Goal: Communication & Community: Answer question/provide support

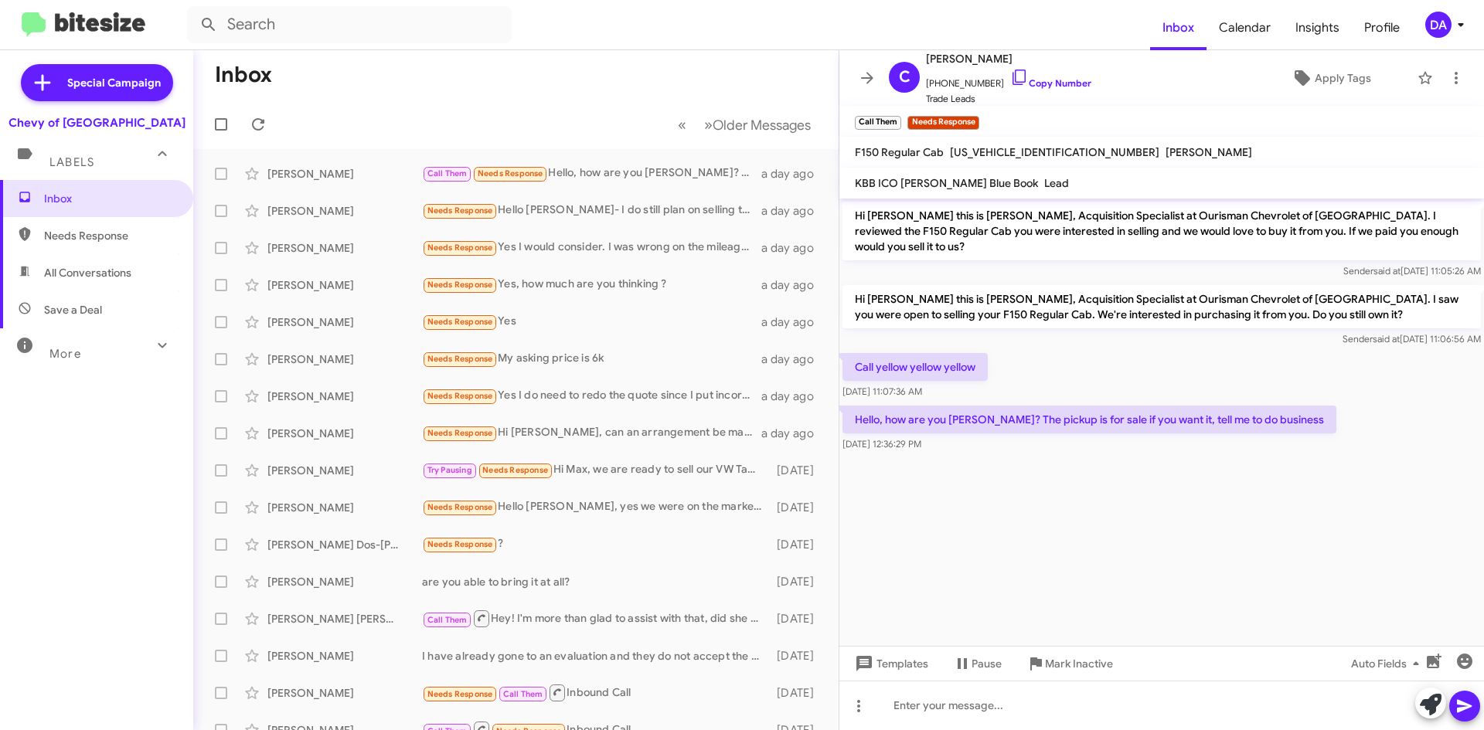
click at [246, 113] on mat-toolbar-row "« Previous » Next Older Messages" at bounding box center [515, 124] width 645 height 49
click at [250, 120] on icon at bounding box center [258, 124] width 19 height 19
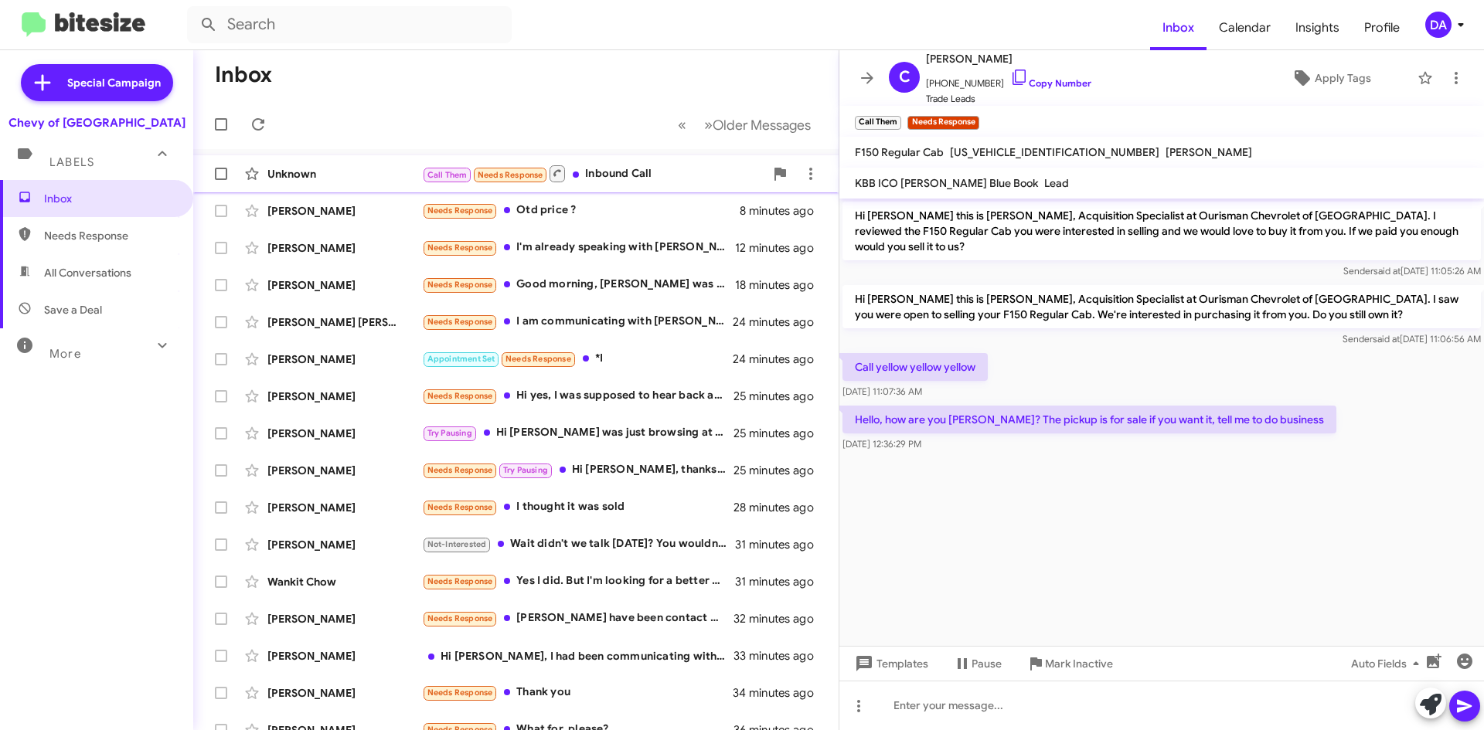
click at [659, 171] on div "Call Them Needs Response Inbound Call" at bounding box center [593, 173] width 342 height 19
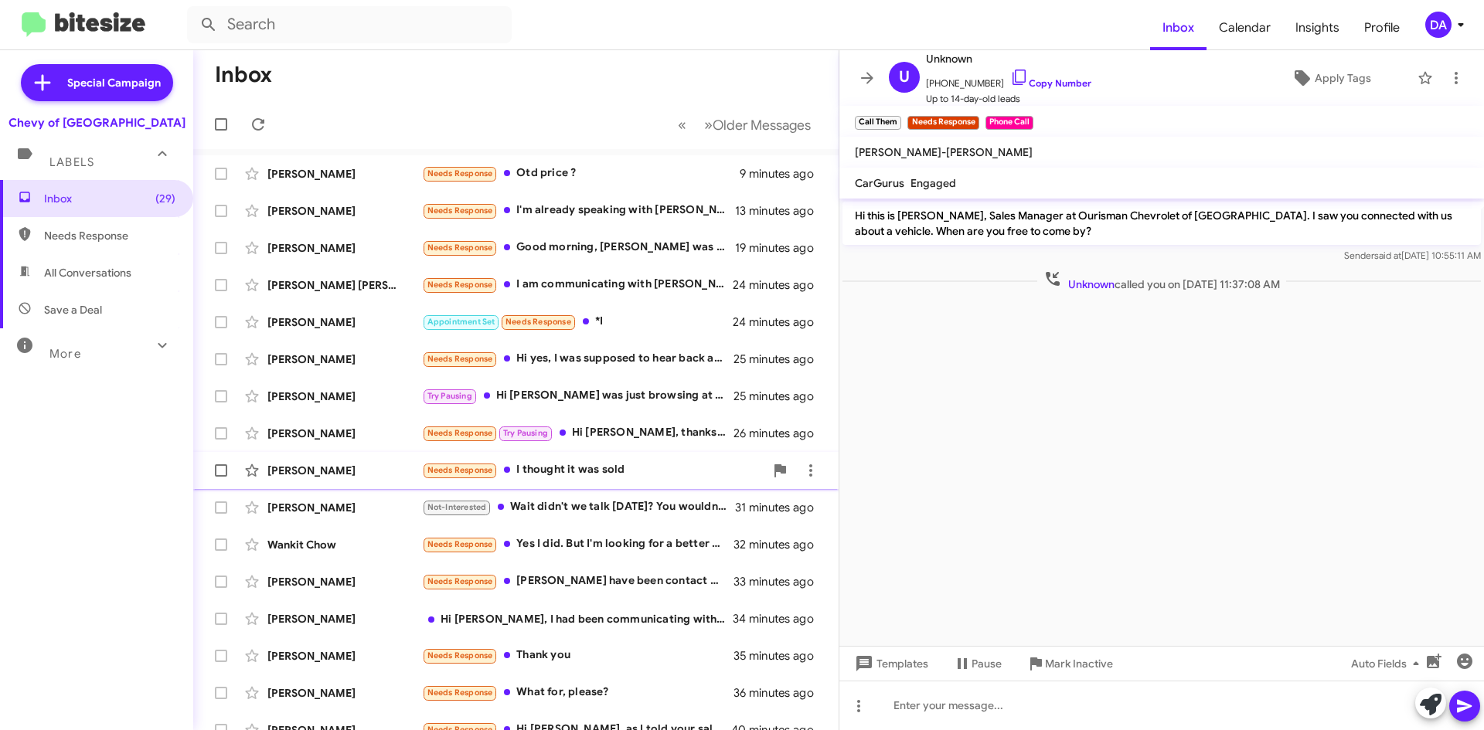
drag, startPoint x: 1049, startPoint y: 655, endPoint x: 380, endPoint y: 480, distance: 691.2
click at [1049, 655] on span "Mark Inactive" at bounding box center [1079, 664] width 68 height 28
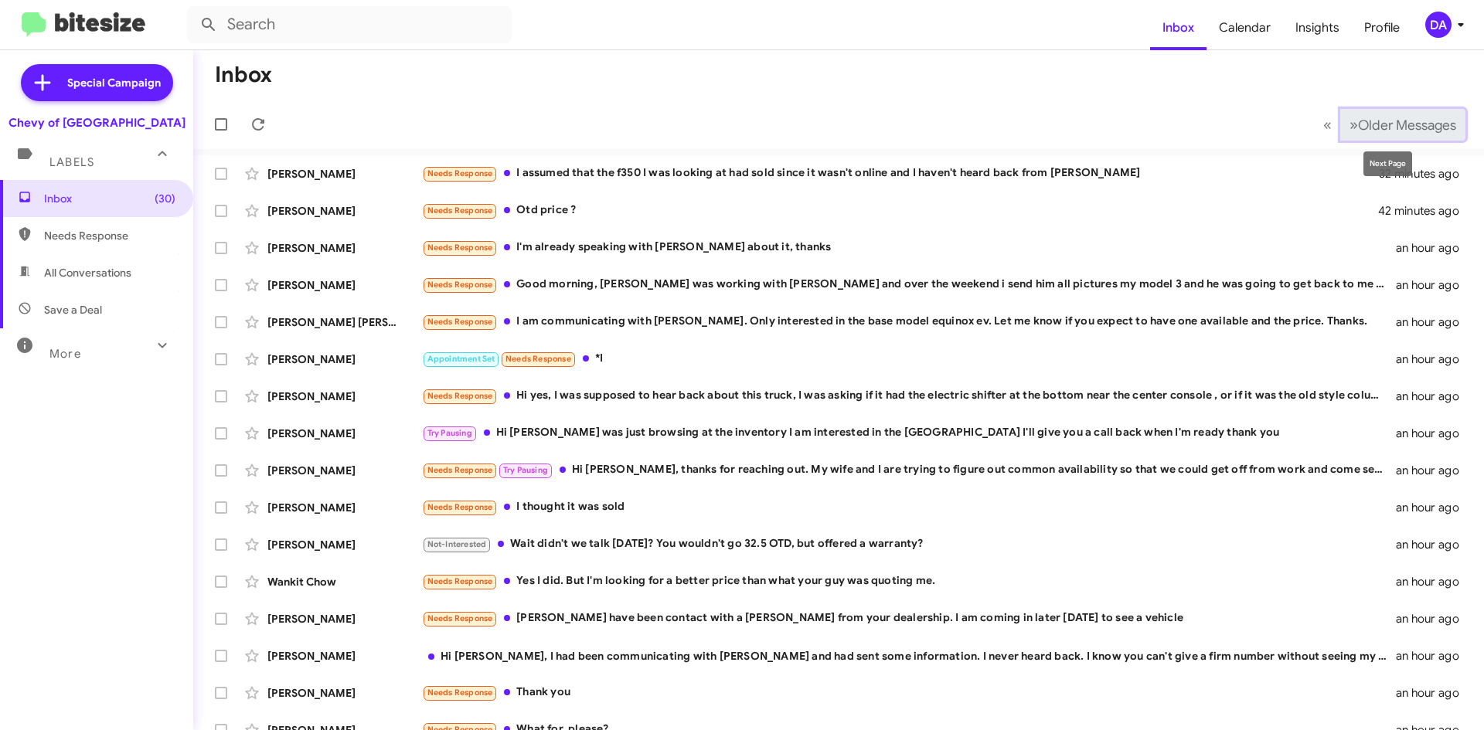
click at [1358, 126] on span "Older Messages" at bounding box center [1407, 125] width 98 height 17
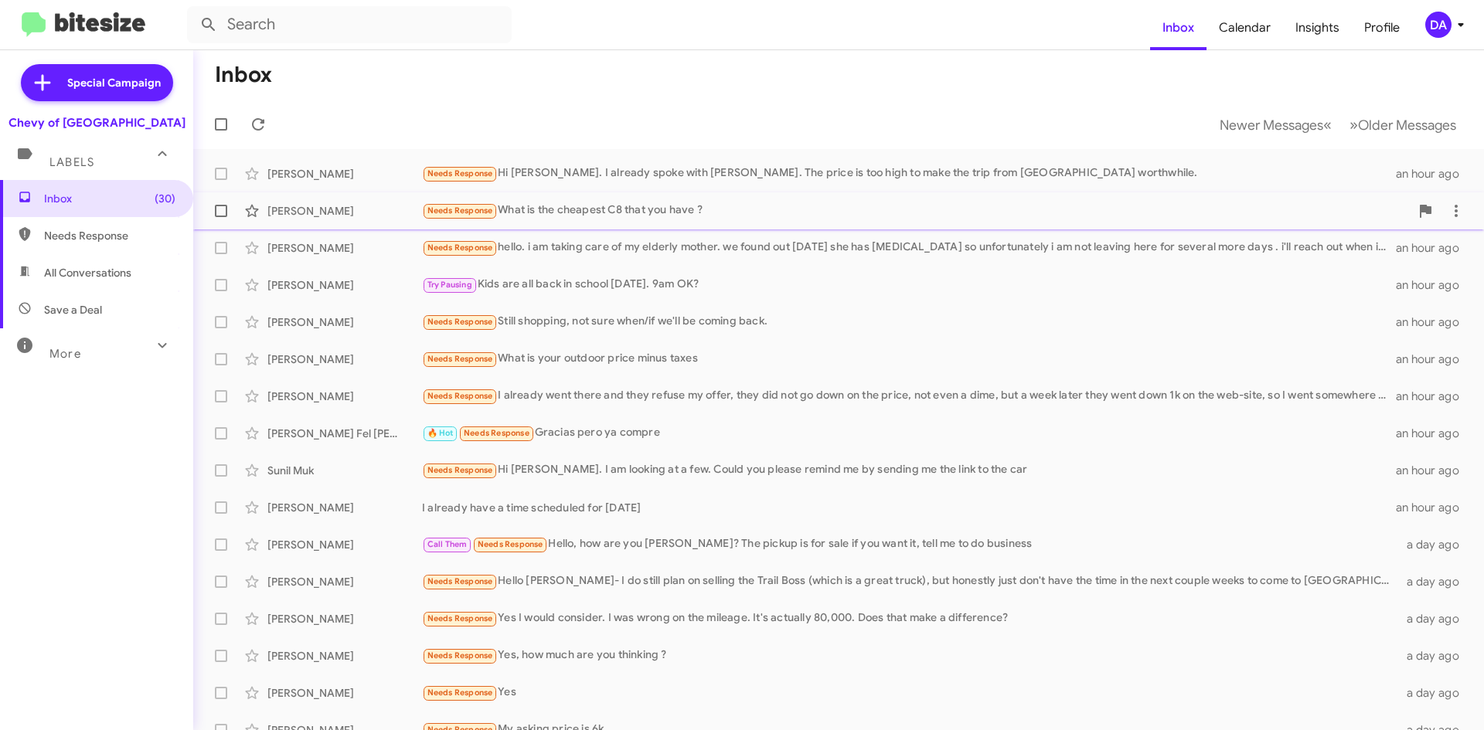
click at [1111, 194] on span "[PERSON_NAME] Needs Response What is the cheapest C8 that you have ? an hour ago" at bounding box center [838, 210] width 1291 height 37
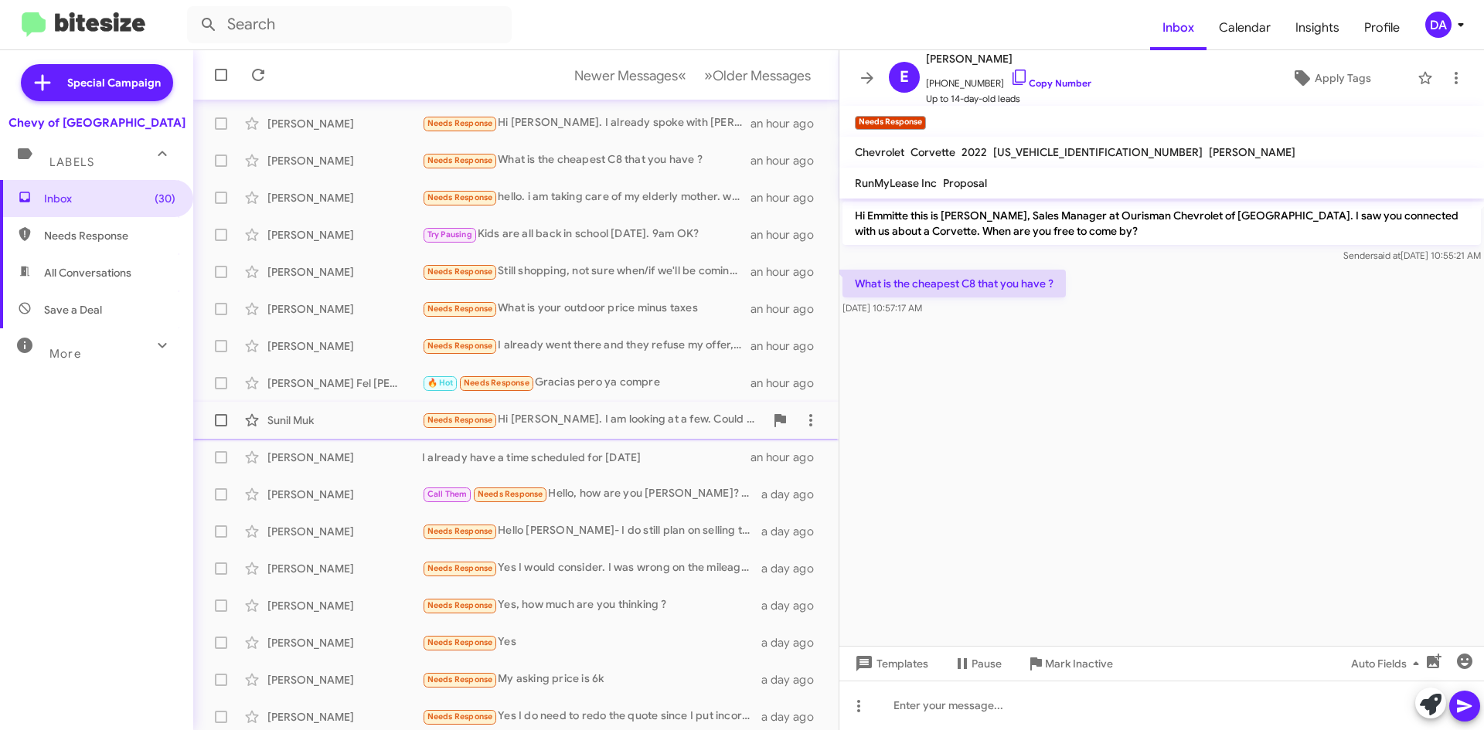
scroll to position [77, 0]
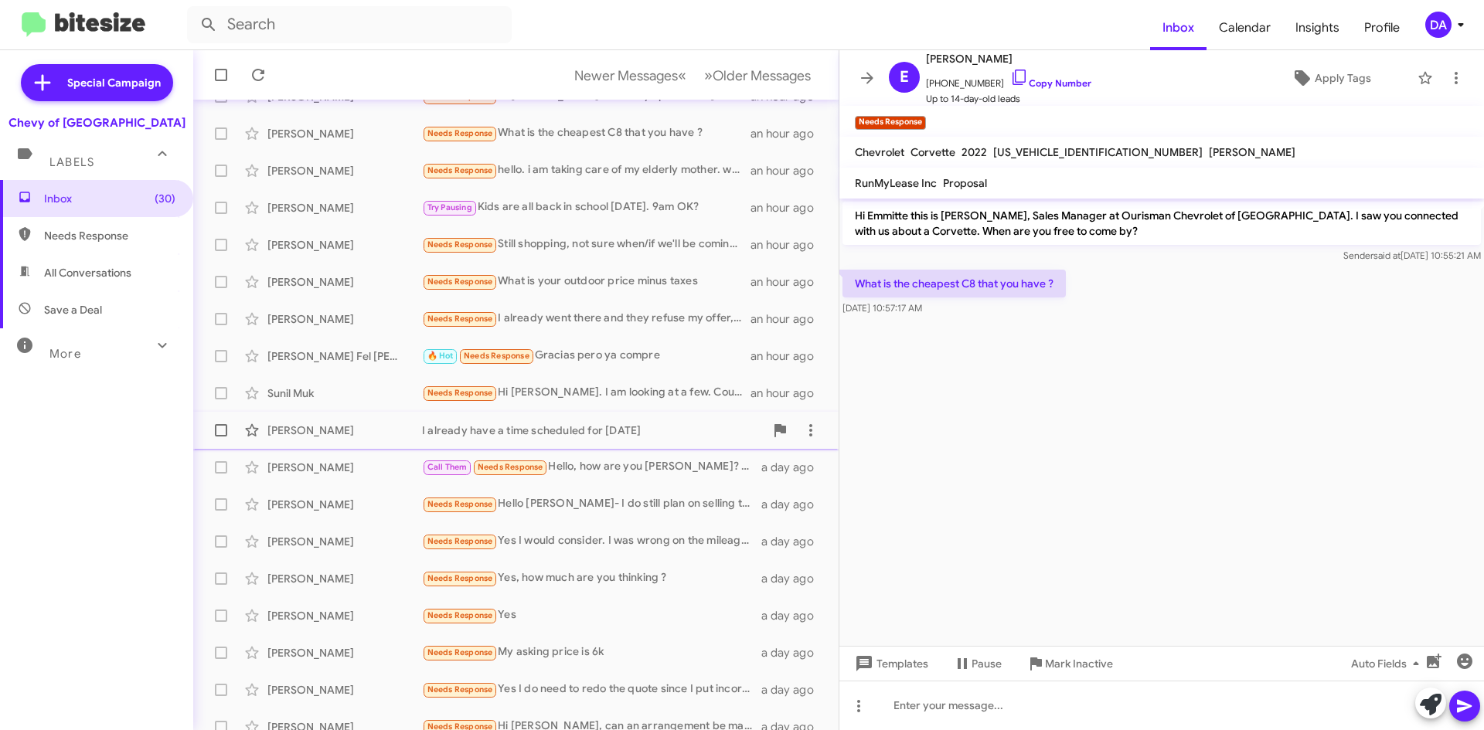
click at [583, 429] on div "I already have a time scheduled for [DATE]" at bounding box center [593, 430] width 342 height 15
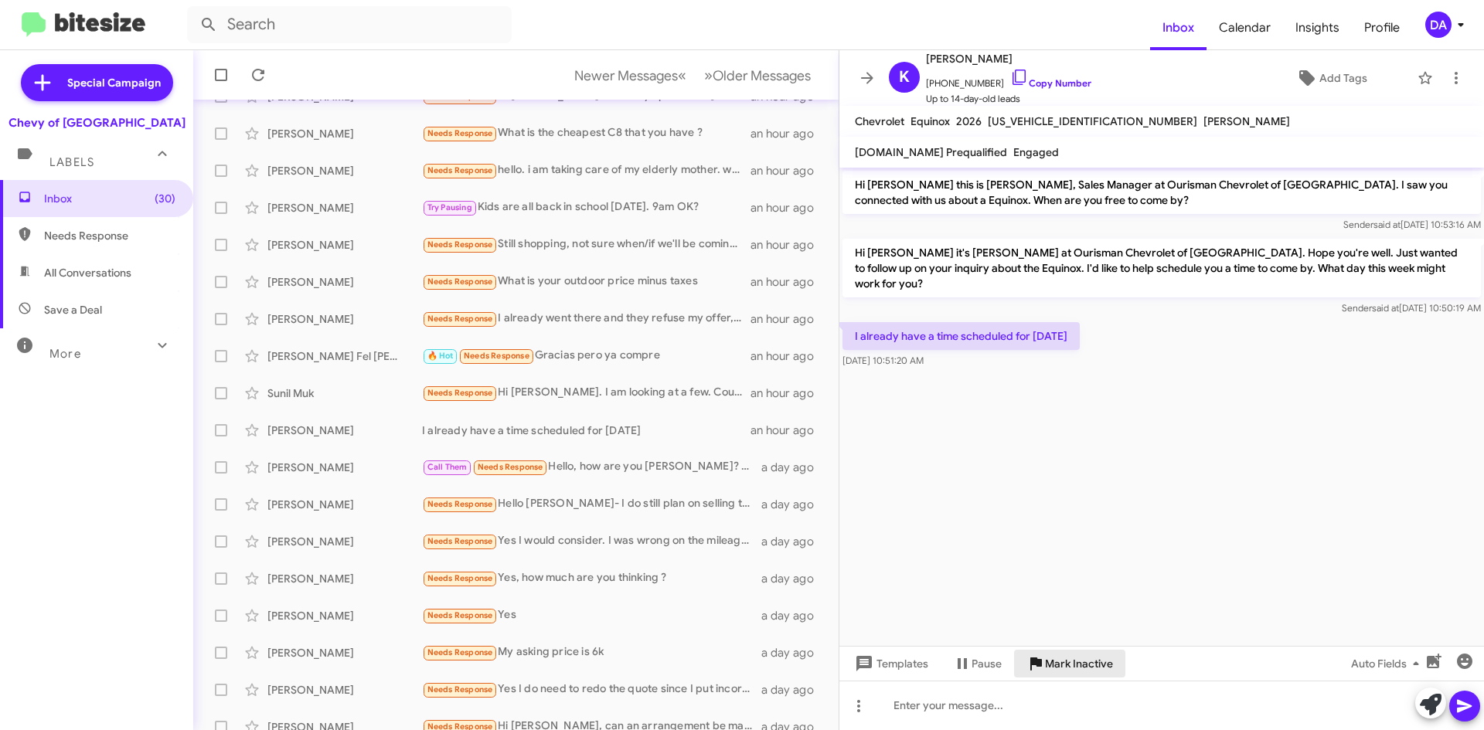
click at [1082, 668] on span "Mark Inactive" at bounding box center [1079, 664] width 68 height 28
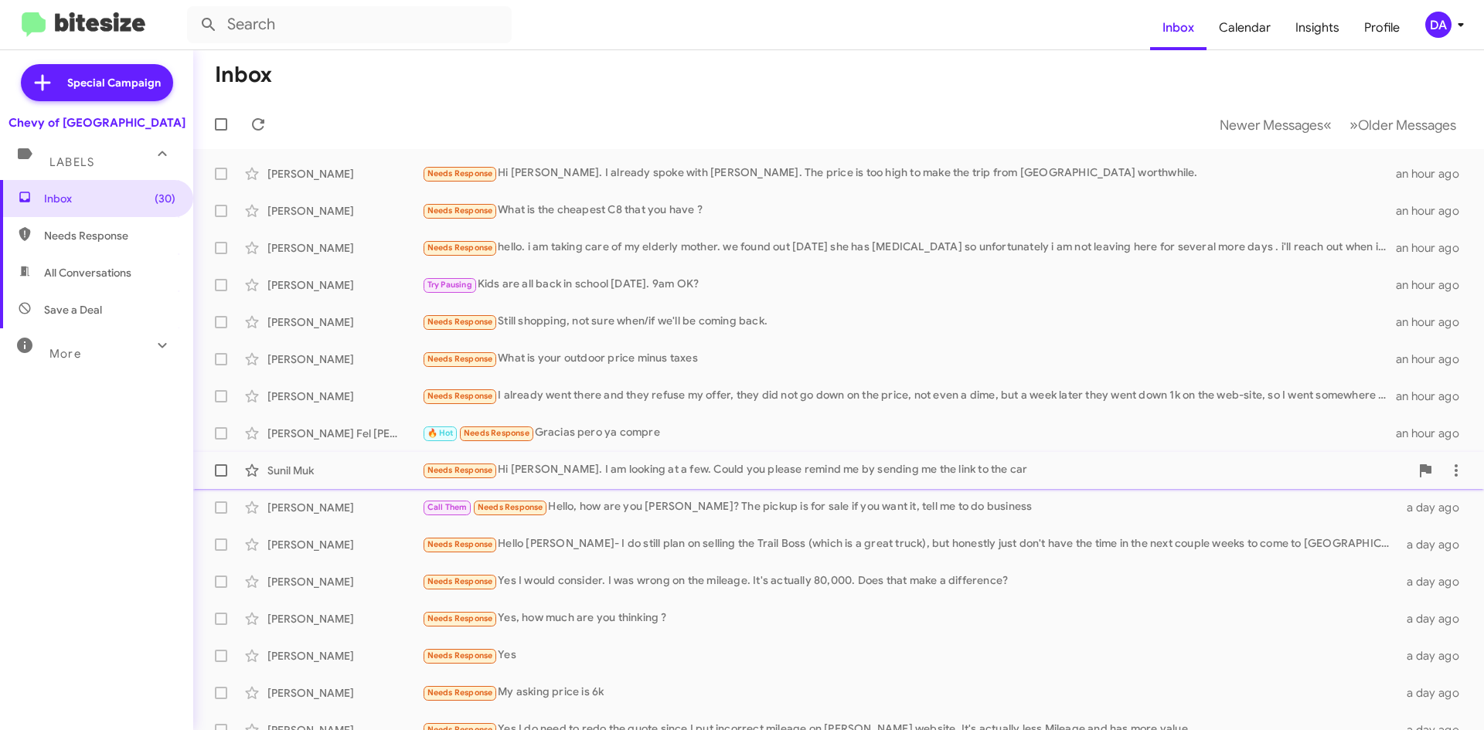
click at [615, 461] on div "Sunil Muk Needs Response Hi [PERSON_NAME]. I am looking at a few. Could you ple…" at bounding box center [839, 470] width 1266 height 31
